Goal: Task Accomplishment & Management: Use online tool/utility

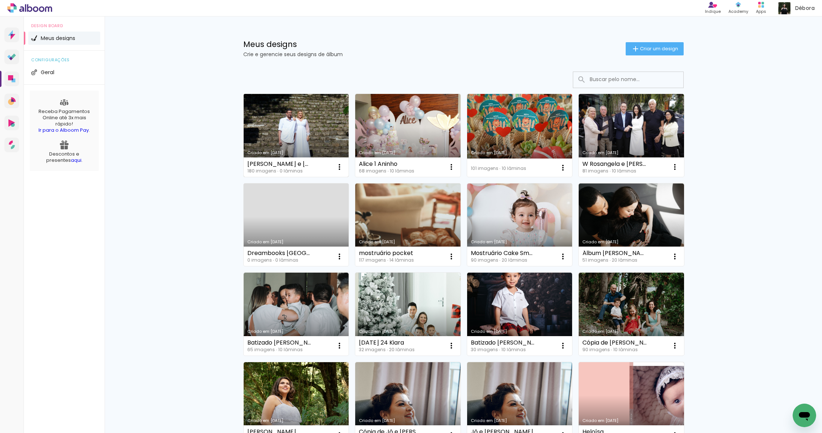
click at [292, 129] on link "Criado em [DATE]" at bounding box center [296, 135] width 105 height 83
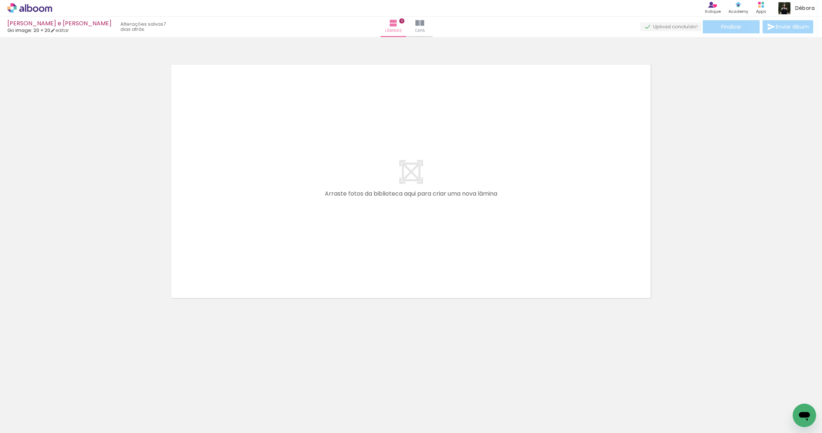
click at [22, 410] on input "Todas as fotos" at bounding box center [21, 411] width 28 height 6
click at [0, 0] on slot "Não utilizadas" at bounding box center [0, 0] width 0 height 0
type input "Não utilizadas"
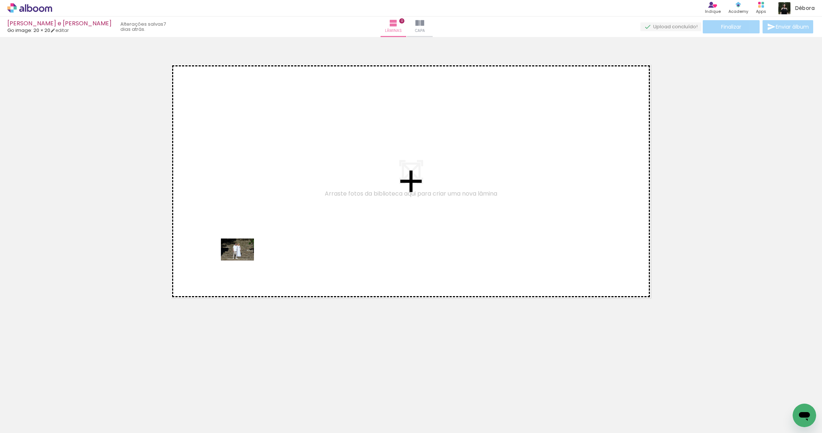
drag, startPoint x: 77, startPoint y: 415, endPoint x: 241, endPoint y: 261, distance: 225.1
click at [241, 261] on quentale-workspace at bounding box center [411, 216] width 822 height 433
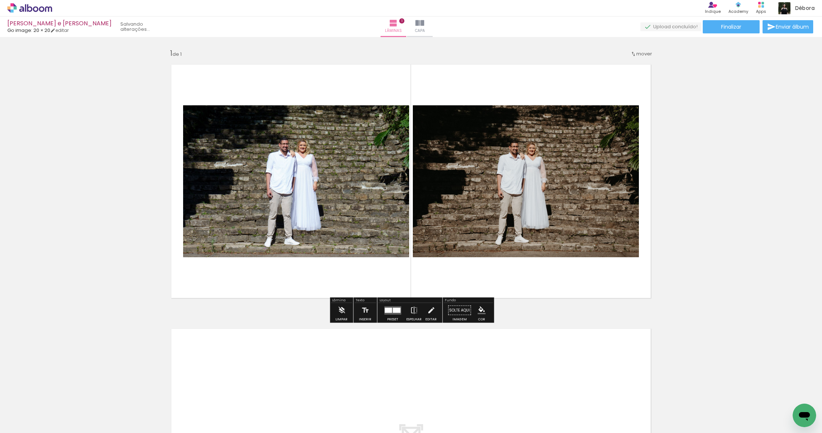
drag, startPoint x: 68, startPoint y: 417, endPoint x: 209, endPoint y: 270, distance: 204.0
click at [209, 270] on quentale-workspace at bounding box center [411, 216] width 822 height 433
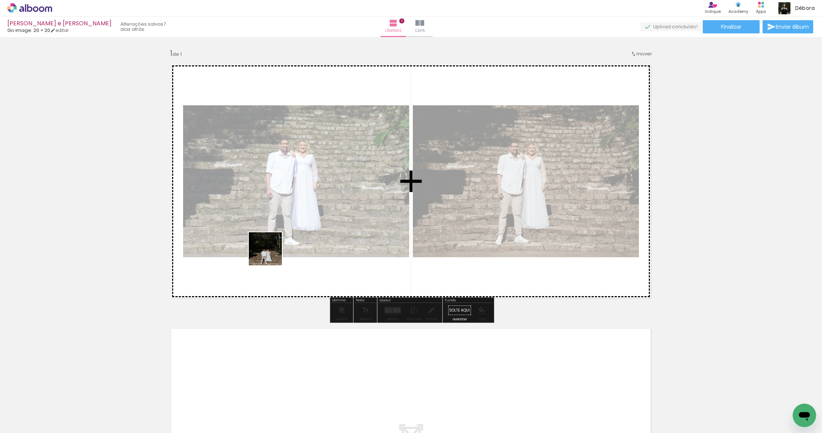
drag, startPoint x: 225, startPoint y: 297, endPoint x: 271, endPoint y: 255, distance: 62.6
click at [271, 255] on quentale-workspace at bounding box center [411, 216] width 822 height 433
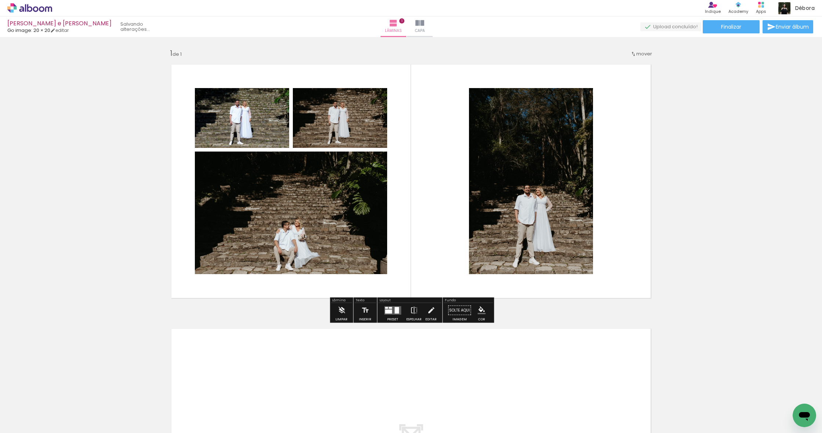
drag, startPoint x: 106, startPoint y: 385, endPoint x: 291, endPoint y: 258, distance: 224.6
click at [291, 258] on quentale-workspace at bounding box center [411, 216] width 822 height 433
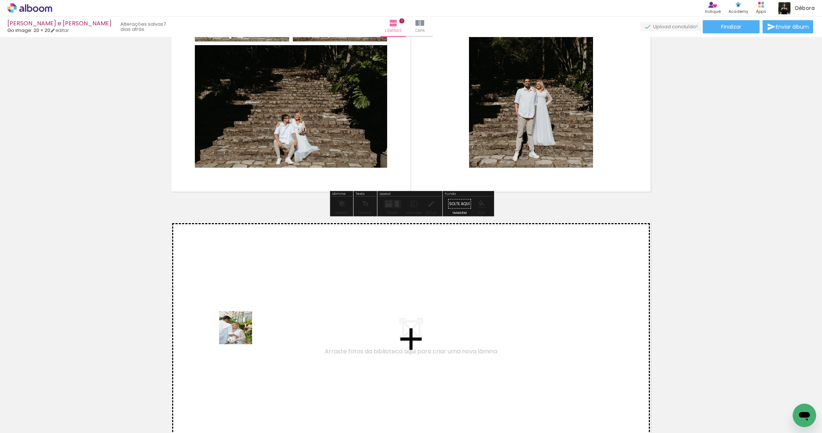
click at [242, 333] on quentale-workspace at bounding box center [411, 216] width 822 height 433
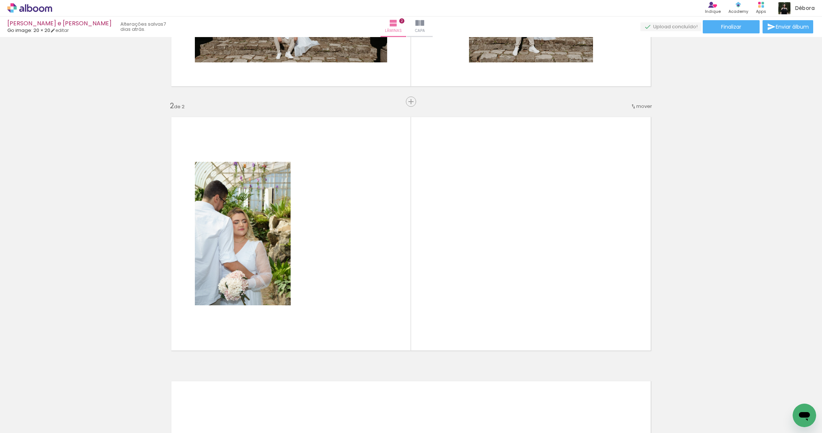
scroll to position [233, 0]
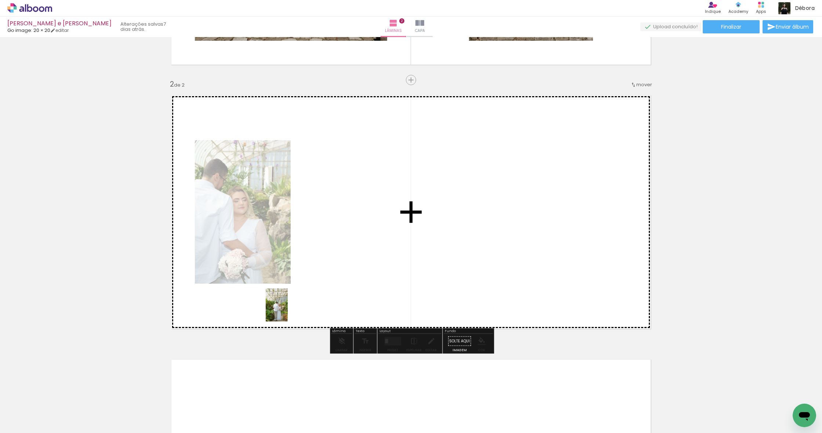
drag, startPoint x: 77, startPoint y: 414, endPoint x: 288, endPoint y: 310, distance: 234.5
click at [288, 310] on quentale-workspace at bounding box center [411, 216] width 822 height 433
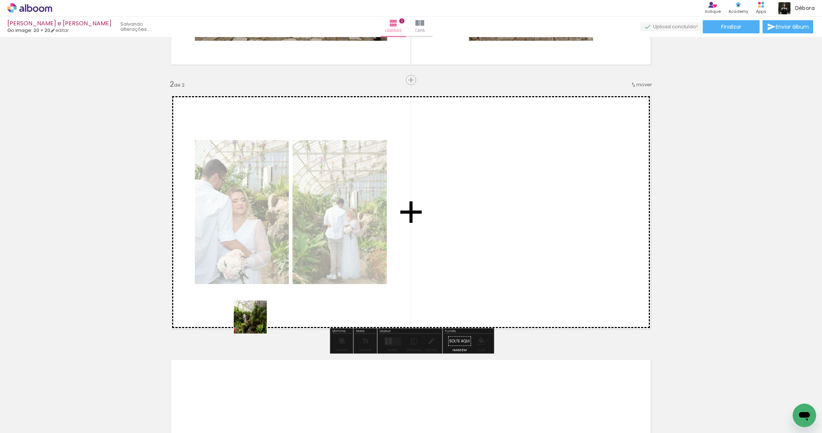
drag, startPoint x: 80, startPoint y: 408, endPoint x: 293, endPoint y: 305, distance: 236.5
click at [293, 305] on quentale-workspace at bounding box center [411, 216] width 822 height 433
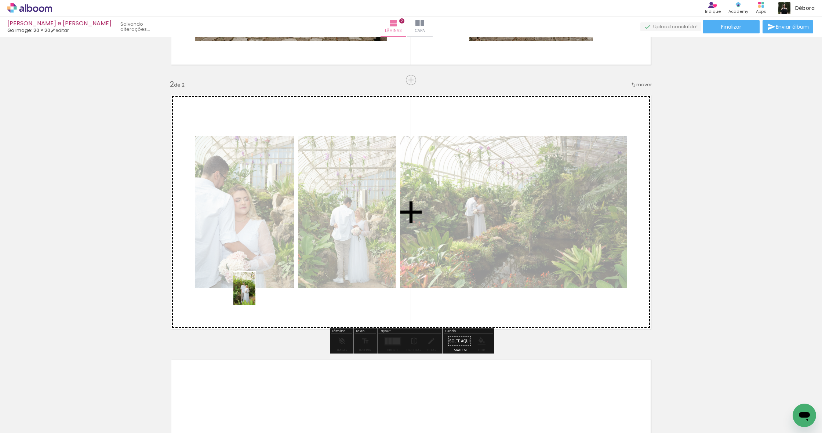
drag, startPoint x: 79, startPoint y: 411, endPoint x: 255, endPoint y: 294, distance: 211.6
click at [255, 294] on quentale-workspace at bounding box center [411, 216] width 822 height 433
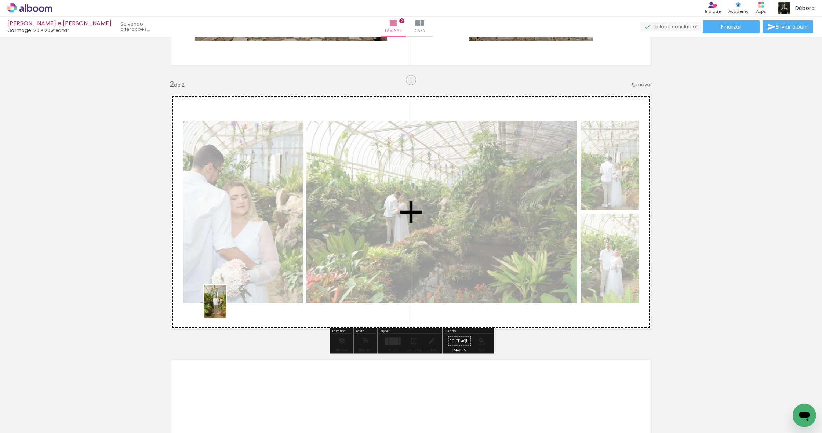
drag, startPoint x: 75, startPoint y: 414, endPoint x: 226, endPoint y: 307, distance: 185.0
click at [226, 307] on quentale-workspace at bounding box center [411, 216] width 822 height 433
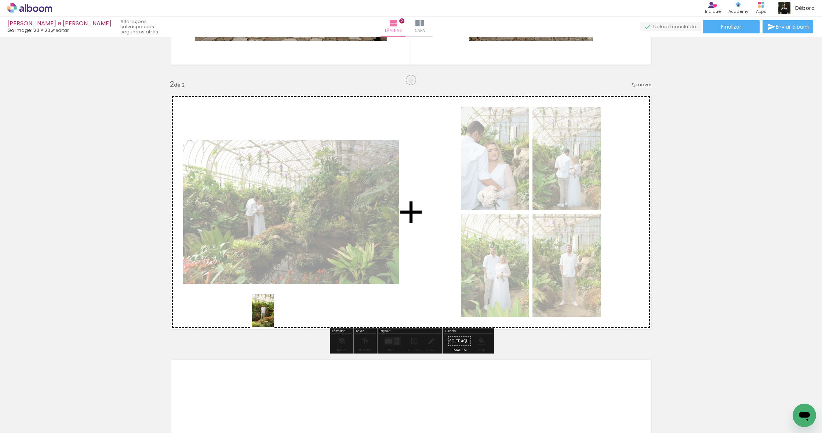
drag, startPoint x: 79, startPoint y: 410, endPoint x: 273, endPoint y: 316, distance: 215.3
click at [273, 316] on quentale-workspace at bounding box center [411, 216] width 822 height 433
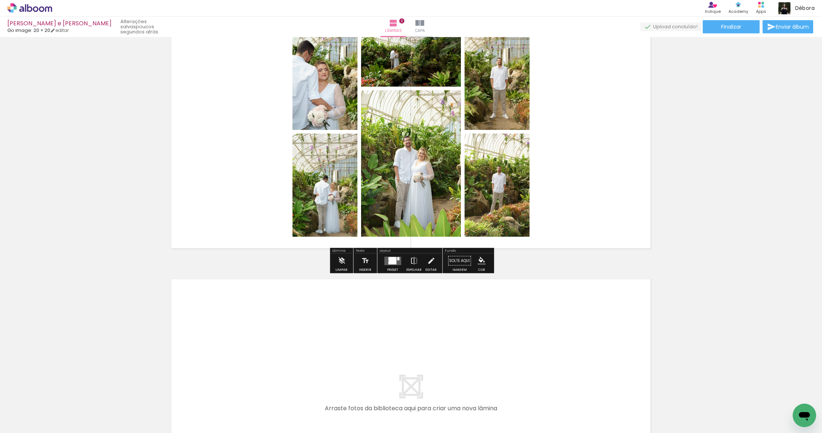
scroll to position [319, 0]
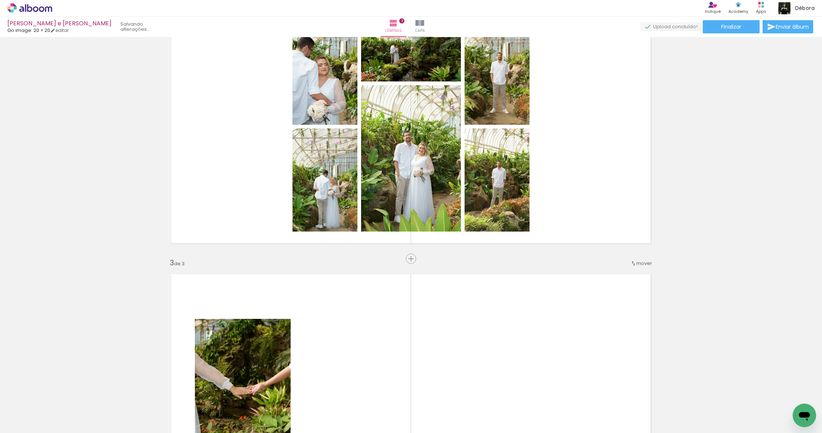
drag, startPoint x: 84, startPoint y: 414, endPoint x: 243, endPoint y: 359, distance: 168.4
click at [243, 359] on quentale-workspace at bounding box center [411, 216] width 822 height 433
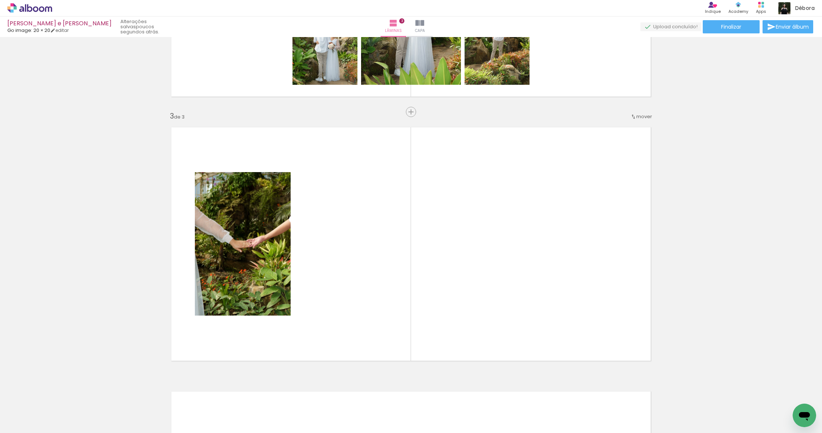
scroll to position [498, 0]
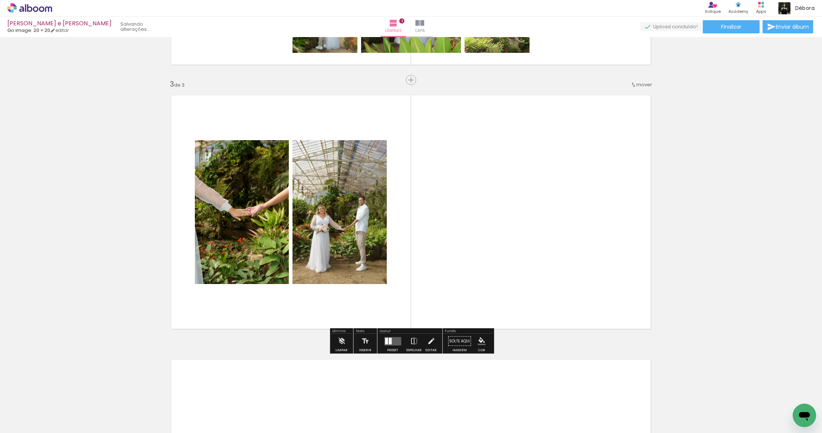
drag, startPoint x: 191, startPoint y: 365, endPoint x: 280, endPoint y: 317, distance: 101.0
click at [280, 317] on quentale-workspace at bounding box center [411, 216] width 822 height 433
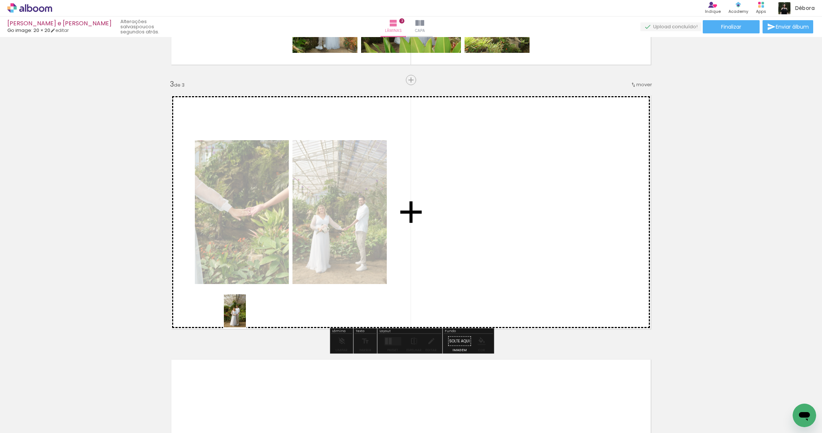
drag, startPoint x: 82, startPoint y: 408, endPoint x: 246, endPoint y: 316, distance: 187.9
click at [246, 316] on quentale-workspace at bounding box center [411, 216] width 822 height 433
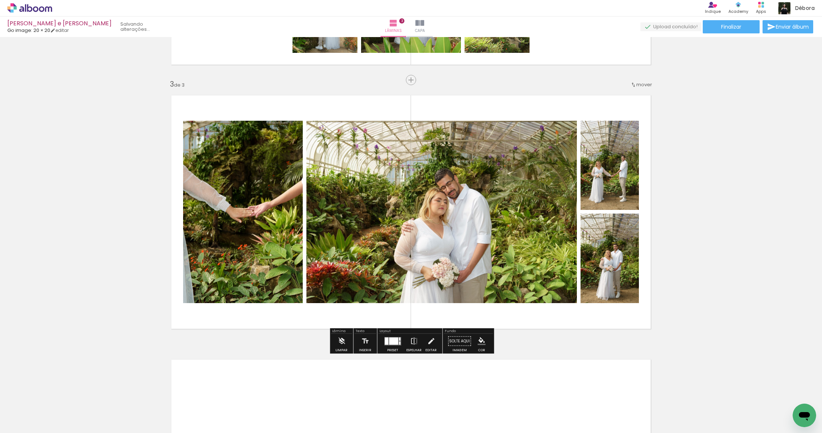
drag, startPoint x: 108, startPoint y: 381, endPoint x: 233, endPoint y: 280, distance: 160.8
click at [233, 280] on quentale-workspace at bounding box center [411, 216] width 822 height 433
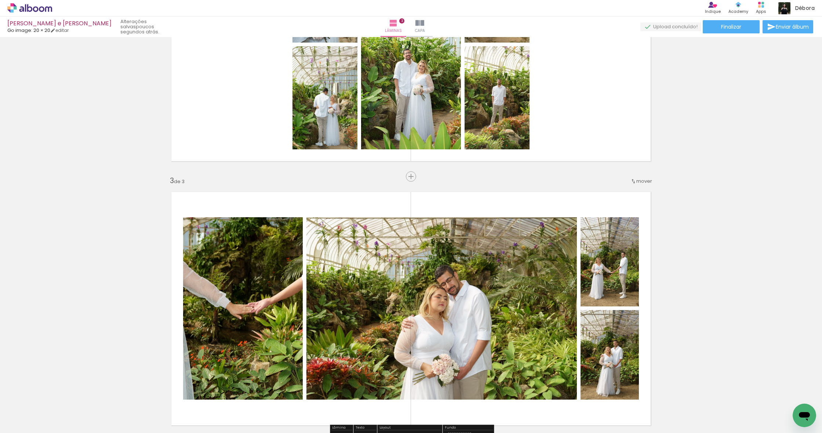
scroll to position [390, 0]
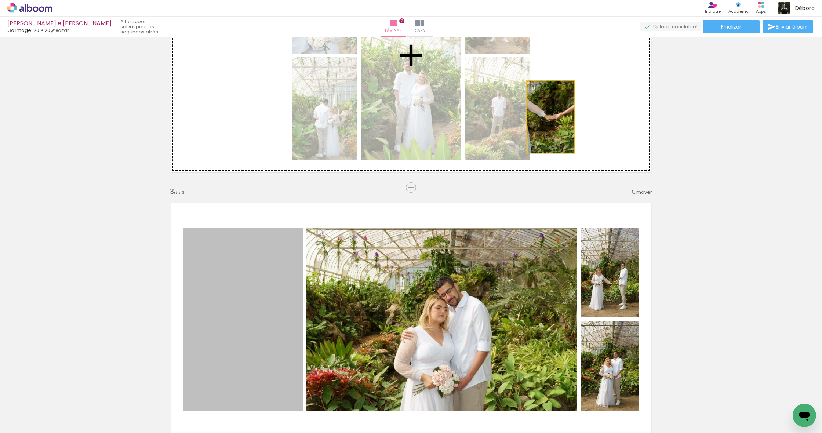
drag, startPoint x: 240, startPoint y: 303, endPoint x: 554, endPoint y: 115, distance: 365.7
click at [554, 115] on div "Inserir lâmina 1 de 3 Inserir lâmina 2 de 3 Inserir lâmina 3 de 3" at bounding box center [411, 178] width 822 height 1057
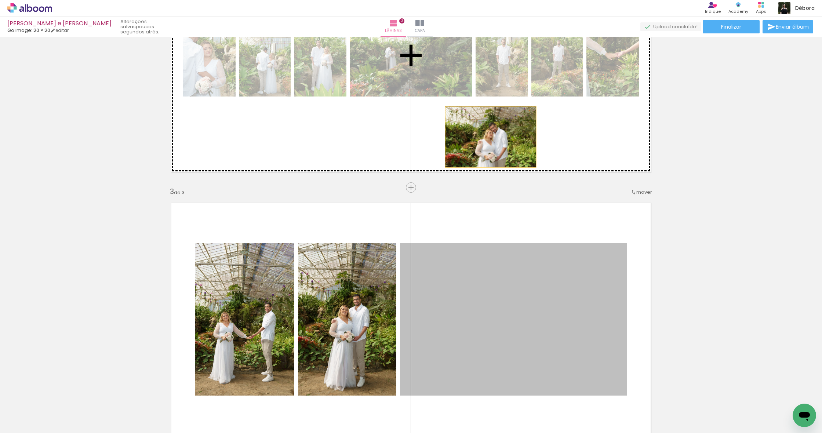
drag, startPoint x: 499, startPoint y: 285, endPoint x: 491, endPoint y: 137, distance: 148.9
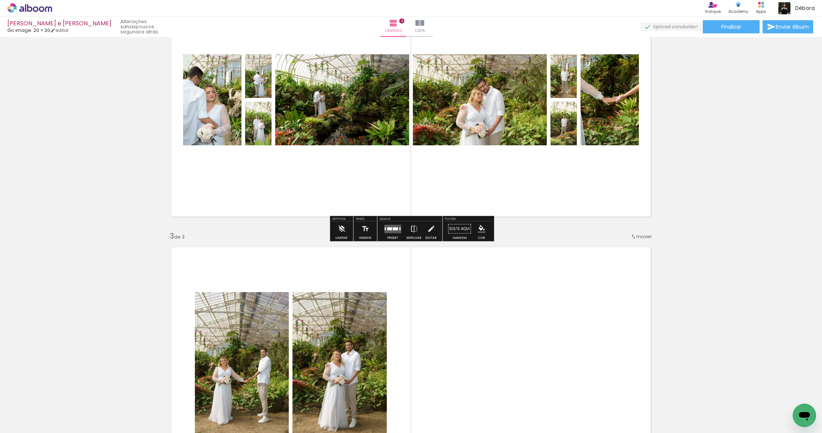
scroll to position [338, 0]
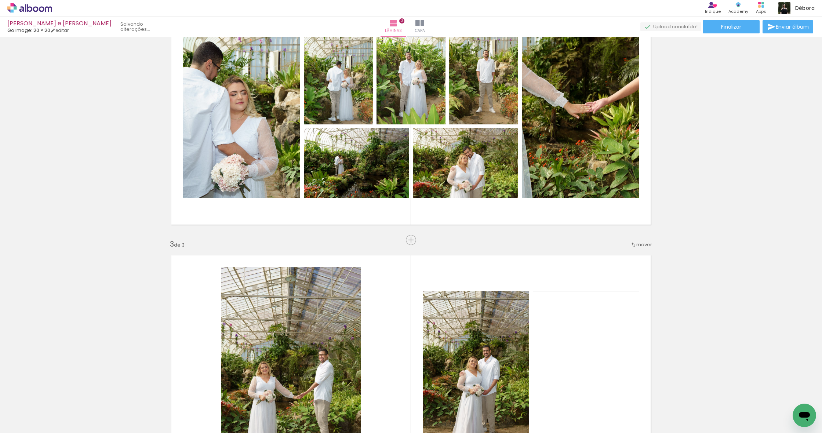
drag, startPoint x: 573, startPoint y: 145, endPoint x: 550, endPoint y: 330, distance: 186.7
click at [550, 330] on div "Inserir lâmina 1 de 3 Inserir lâmina 2 de 3 Inserir lâmina 3 de 3" at bounding box center [411, 230] width 822 height 1057
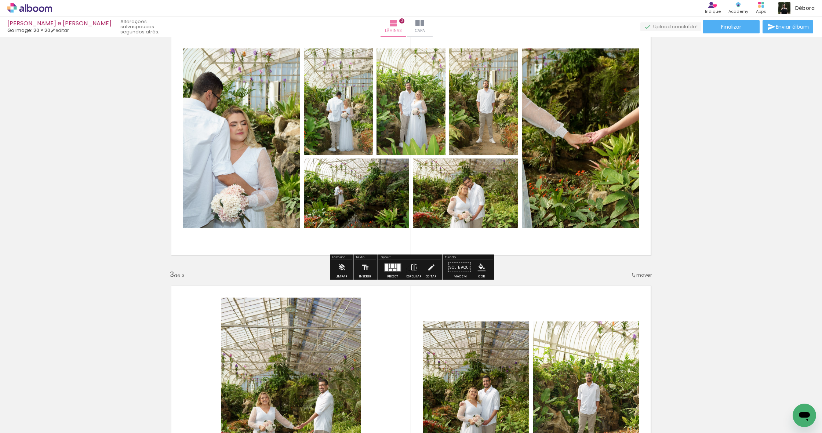
scroll to position [305, 0]
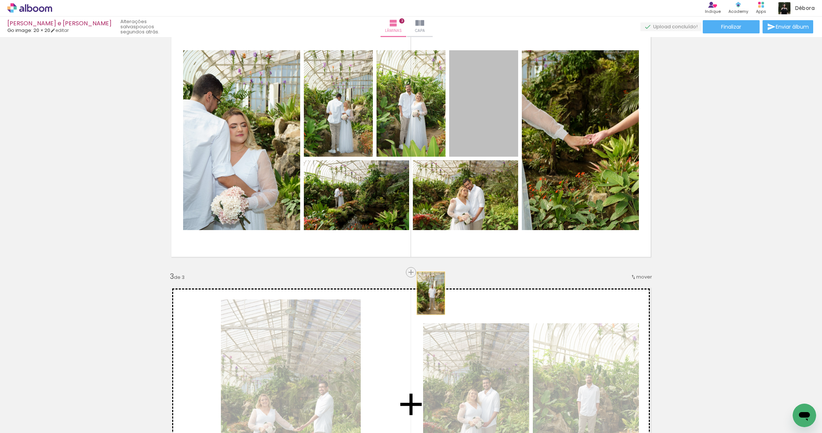
drag, startPoint x: 494, startPoint y: 127, endPoint x: 428, endPoint y: 296, distance: 181.6
click at [428, 296] on div "Inserir lâmina 1 de 3 Inserir lâmina 2 de 3 Inserir lâmina 3 de 3" at bounding box center [411, 262] width 822 height 1057
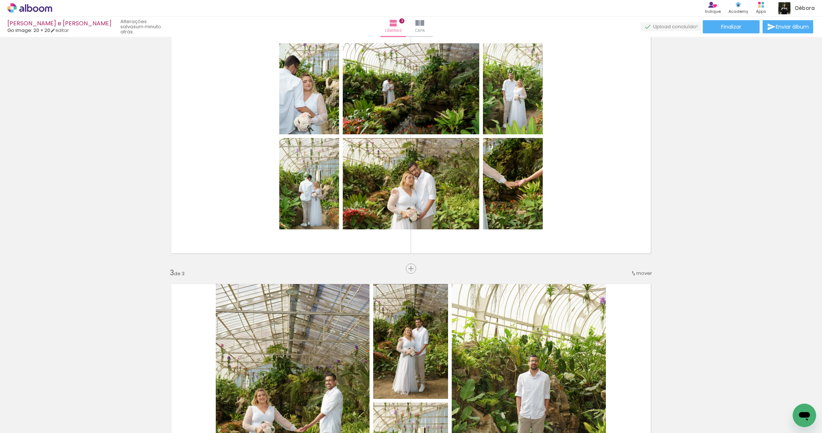
scroll to position [307, 0]
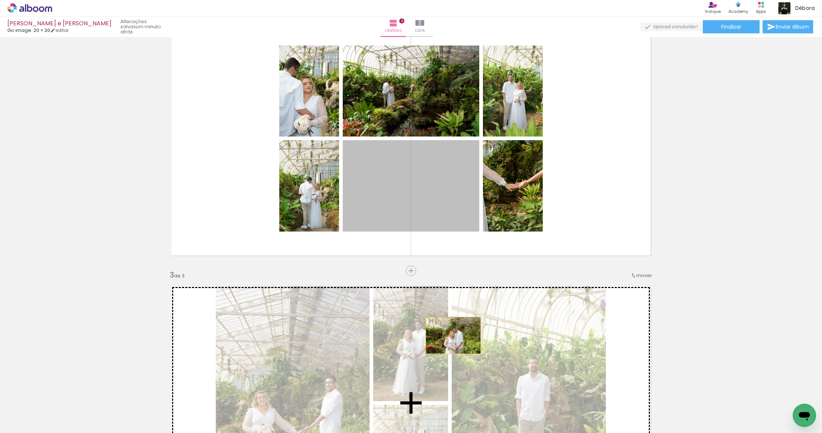
drag, startPoint x: 452, startPoint y: 211, endPoint x: 453, endPoint y: 336, distance: 124.4
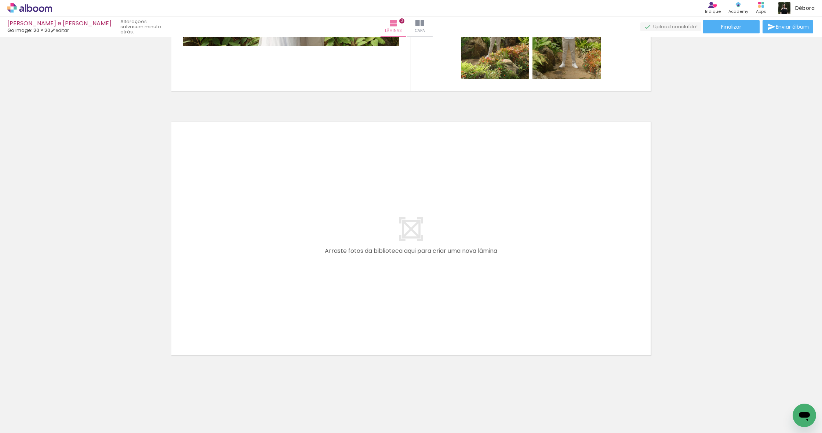
scroll to position [0, 0]
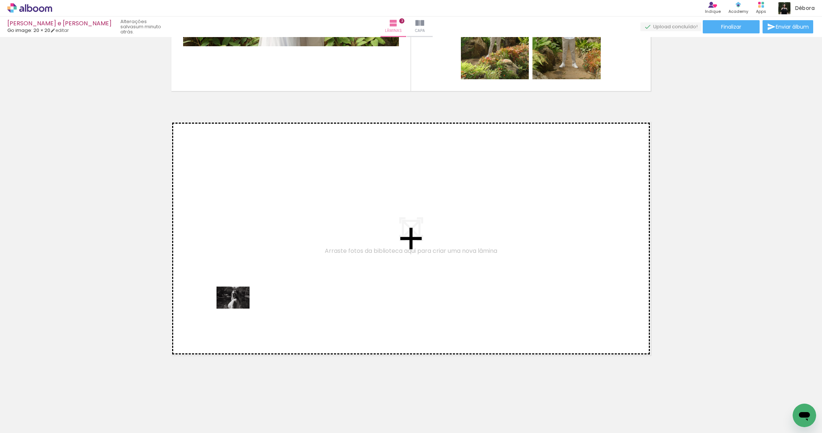
click at [239, 309] on quentale-workspace at bounding box center [411, 216] width 822 height 433
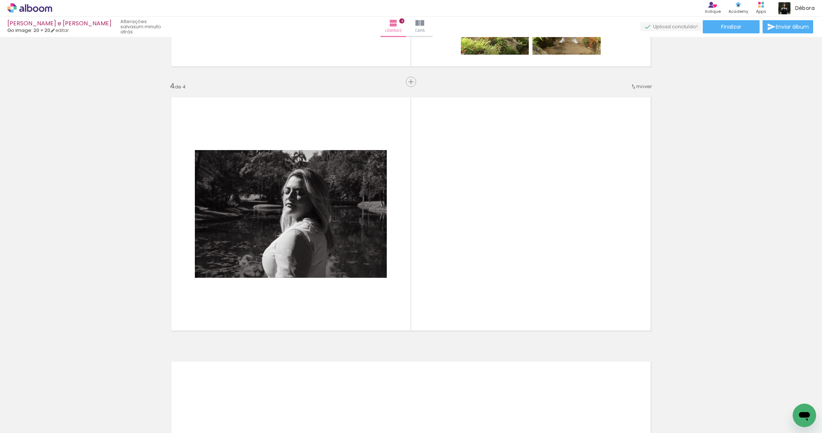
scroll to position [762, 0]
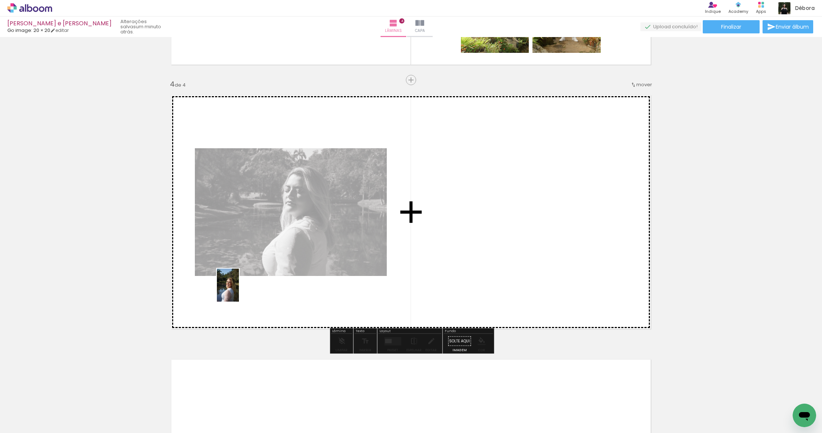
click at [239, 291] on quentale-workspace at bounding box center [411, 216] width 822 height 433
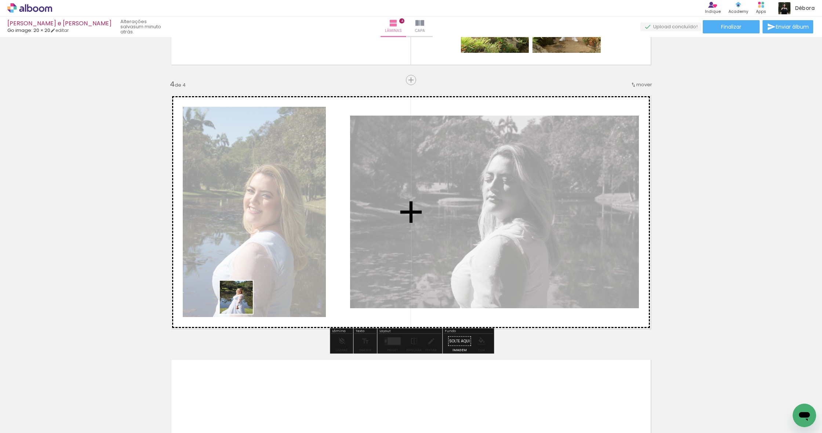
drag, startPoint x: 168, startPoint y: 360, endPoint x: 244, endPoint y: 301, distance: 97.3
click at [244, 301] on quentale-workspace at bounding box center [411, 216] width 822 height 433
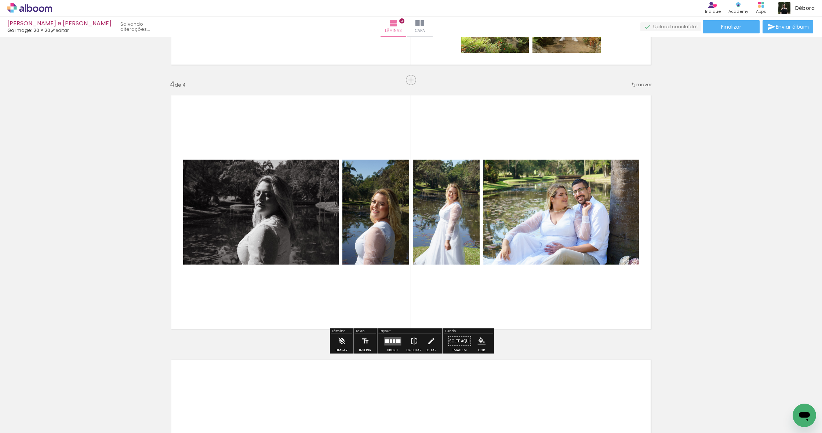
drag, startPoint x: 82, startPoint y: 409, endPoint x: 251, endPoint y: 296, distance: 202.9
click at [251, 296] on quentale-workspace at bounding box center [411, 216] width 822 height 433
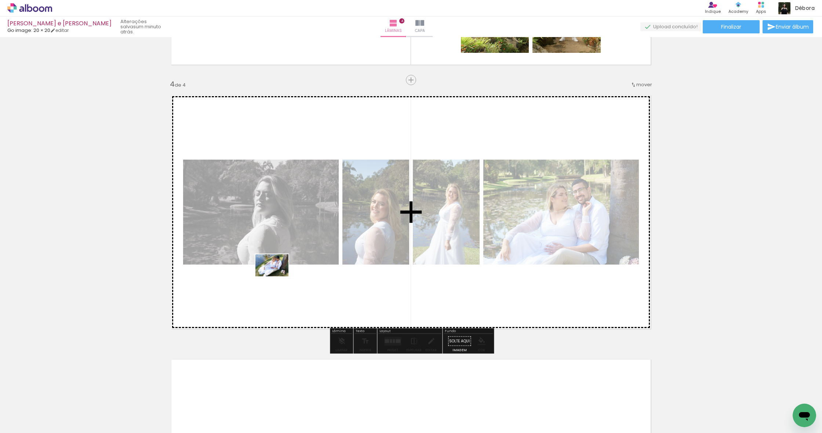
drag, startPoint x: 80, startPoint y: 412, endPoint x: 277, endPoint y: 279, distance: 238.3
click at [278, 276] on quentale-workspace at bounding box center [411, 216] width 822 height 433
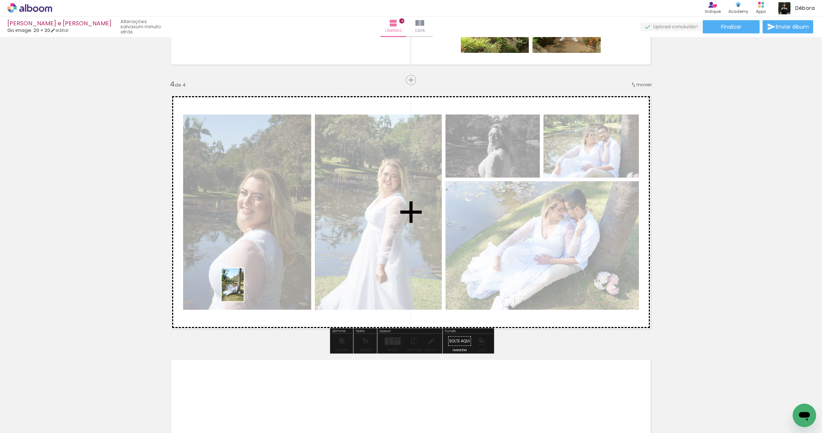
drag, startPoint x: 83, startPoint y: 403, endPoint x: 243, endPoint y: 291, distance: 194.9
click at [243, 291] on quentale-workspace at bounding box center [411, 216] width 822 height 433
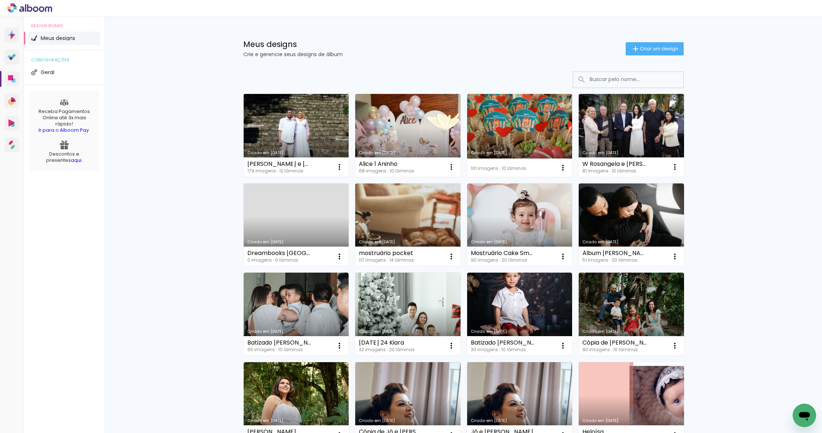
click at [314, 128] on link "Criado em [DATE]" at bounding box center [296, 135] width 105 height 83
